Goal: Information Seeking & Learning: Learn about a topic

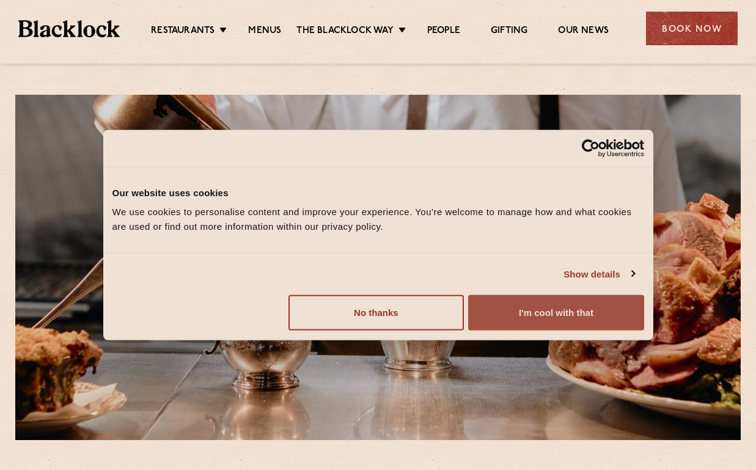
click at [532, 324] on button "I'm cool with that" at bounding box center [556, 312] width 176 height 35
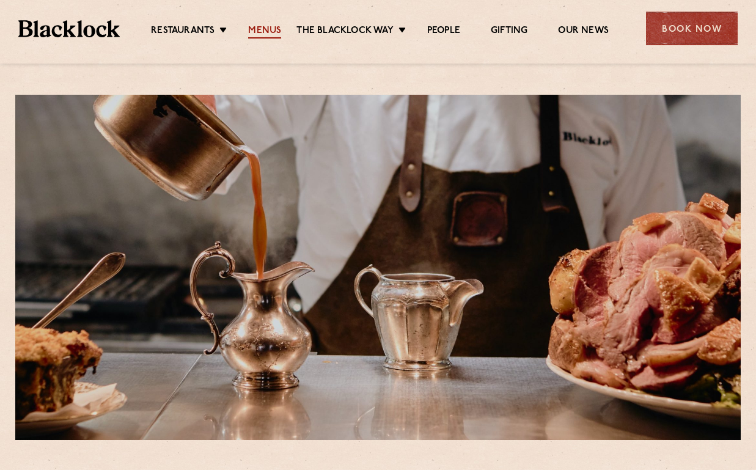
click at [265, 32] on link "Menus" at bounding box center [264, 31] width 33 height 13
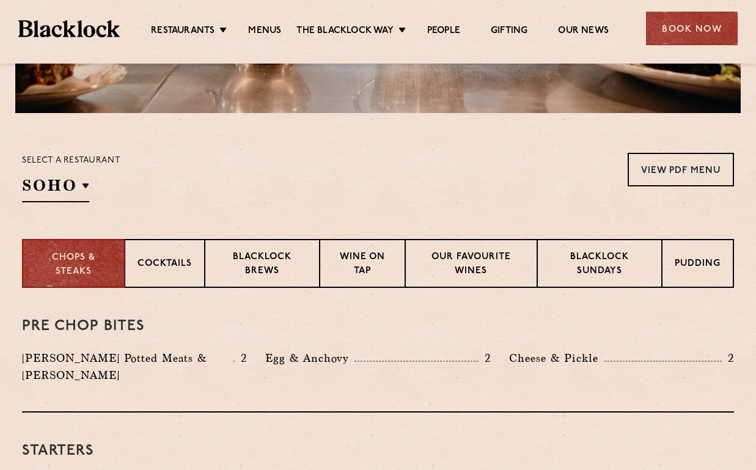
scroll to position [327, 0]
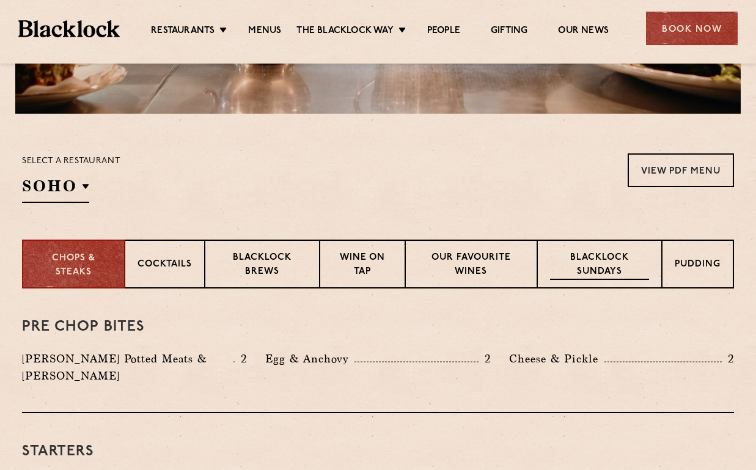
click at [587, 271] on p "Blacklock Sundays" at bounding box center [599, 265] width 99 height 29
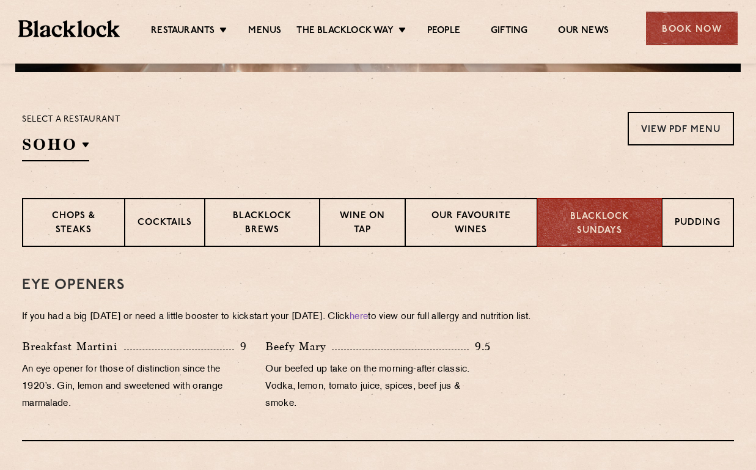
scroll to position [497, 0]
